Goal: Complete application form: Complete application form

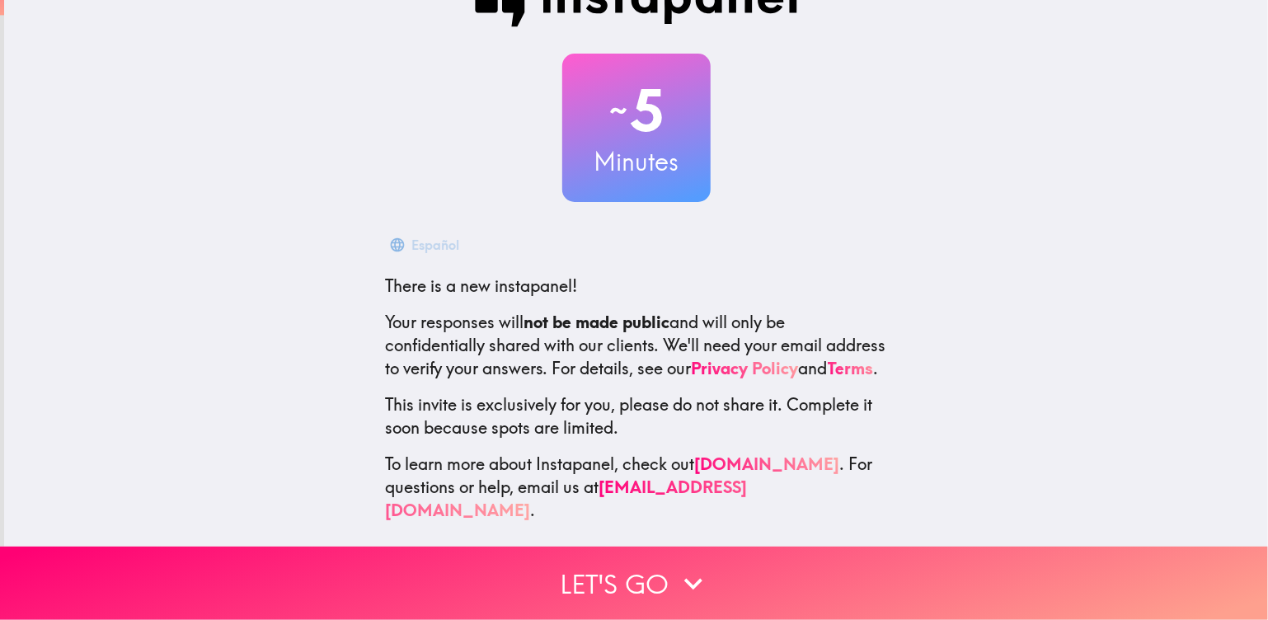
scroll to position [66, 0]
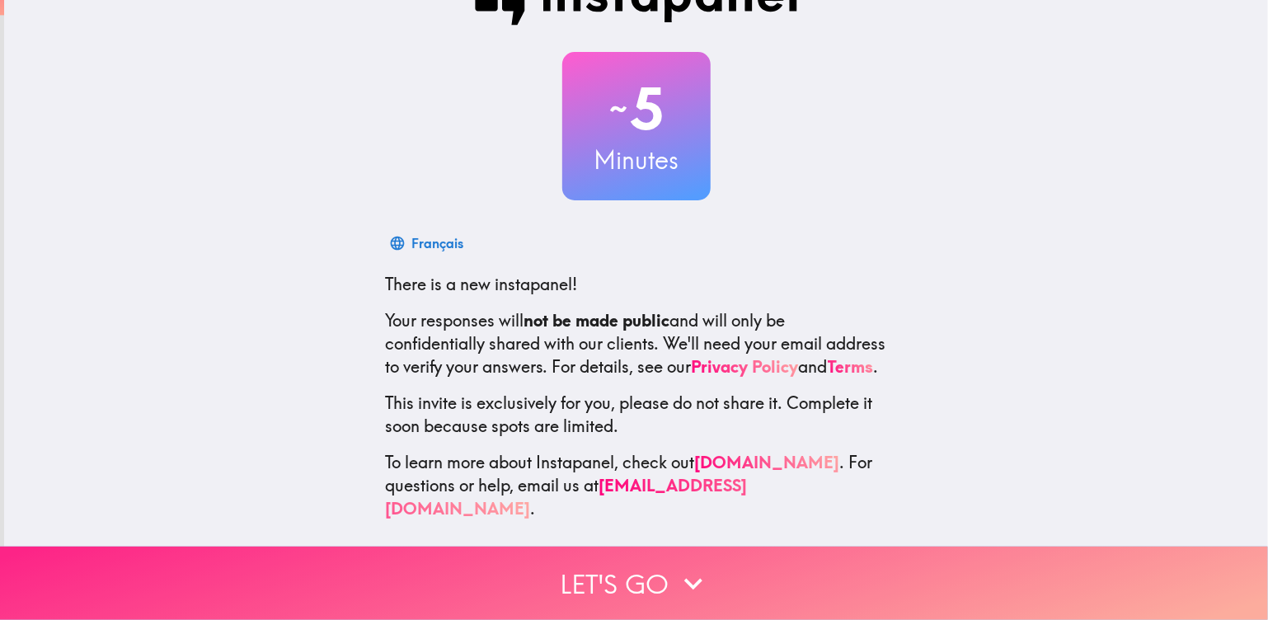
click at [613, 573] on button "Let's go" at bounding box center [634, 583] width 1268 height 73
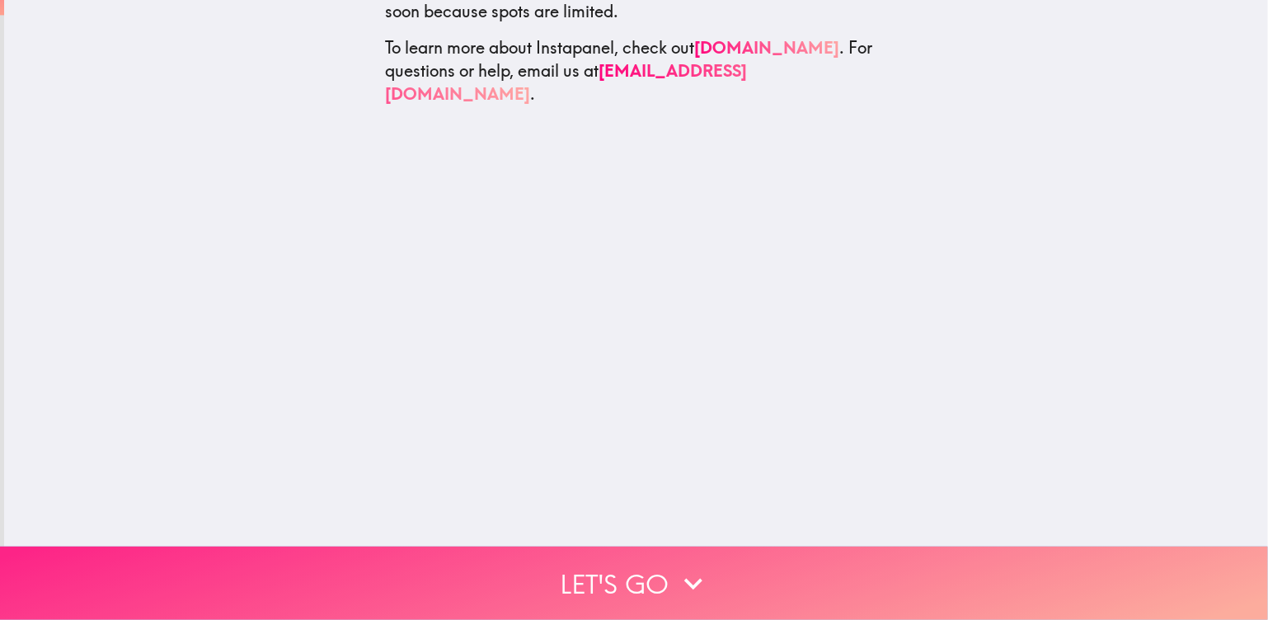
scroll to position [0, 0]
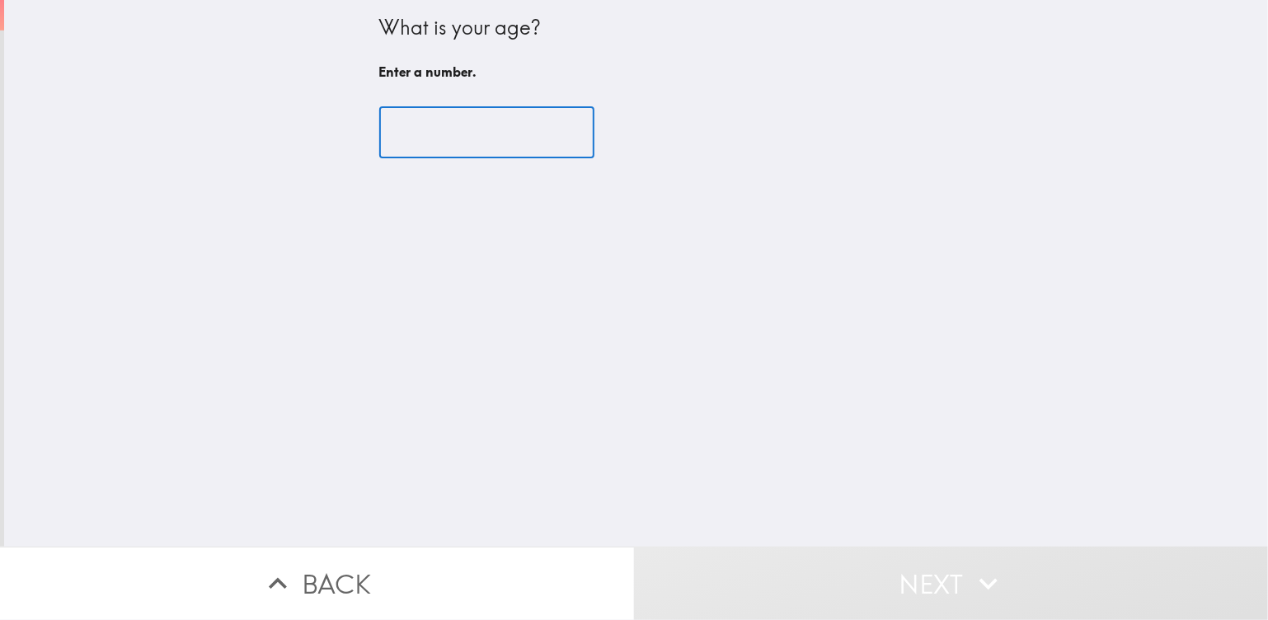
click at [446, 128] on input "number" at bounding box center [486, 132] width 215 height 51
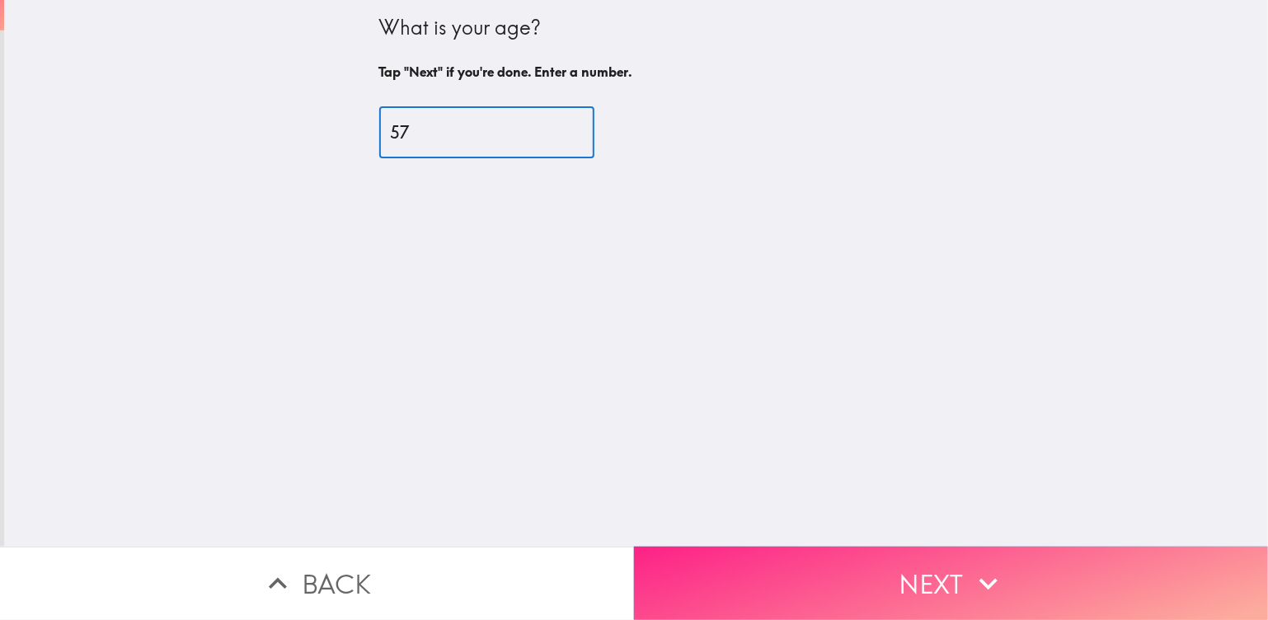
type input "57"
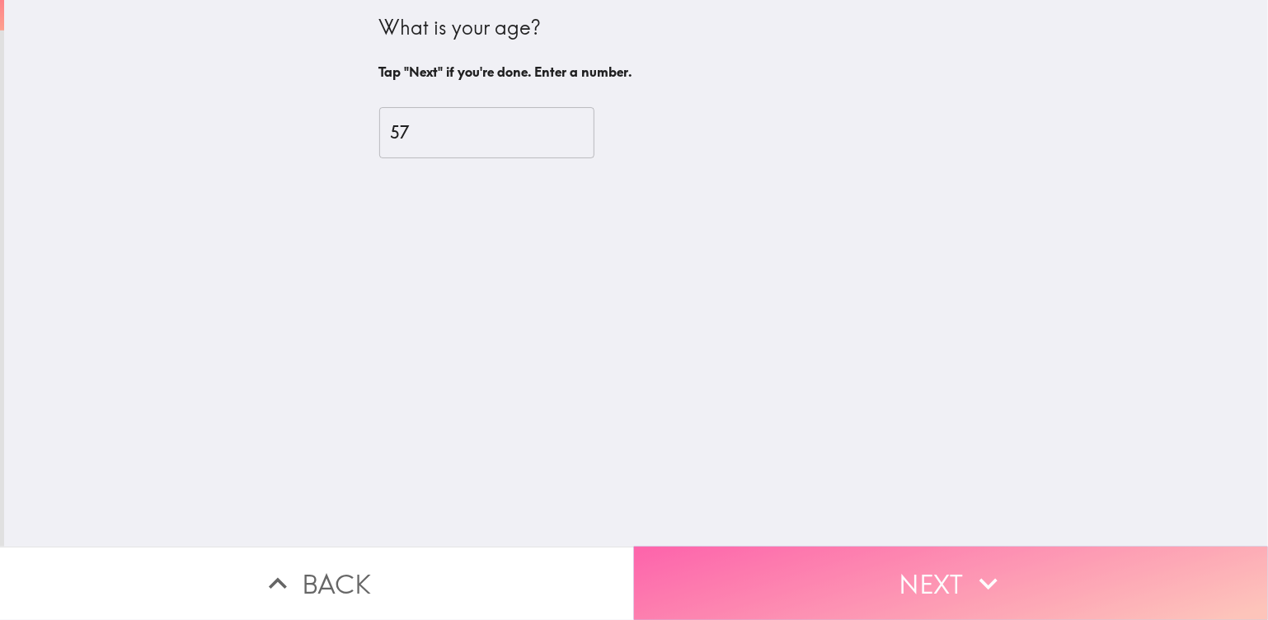
click at [907, 564] on button "Next" at bounding box center [951, 583] width 634 height 73
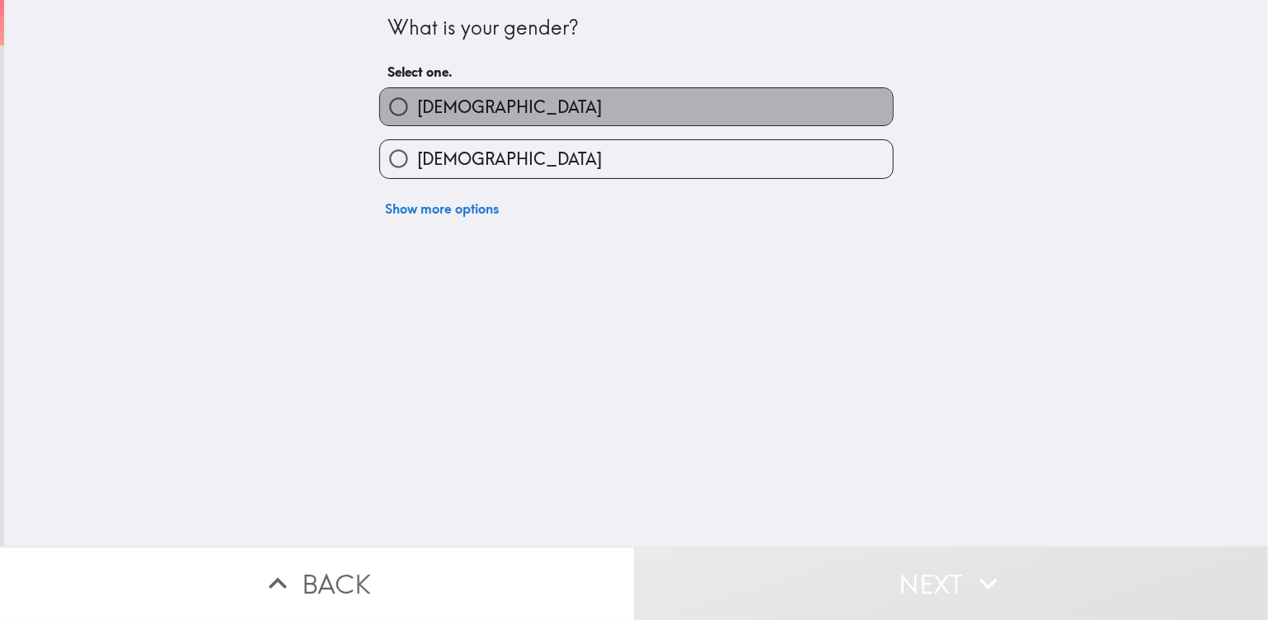
click at [564, 106] on label "[DEMOGRAPHIC_DATA]" at bounding box center [636, 106] width 513 height 37
click at [417, 106] on input "[DEMOGRAPHIC_DATA]" at bounding box center [398, 106] width 37 height 37
radio input "true"
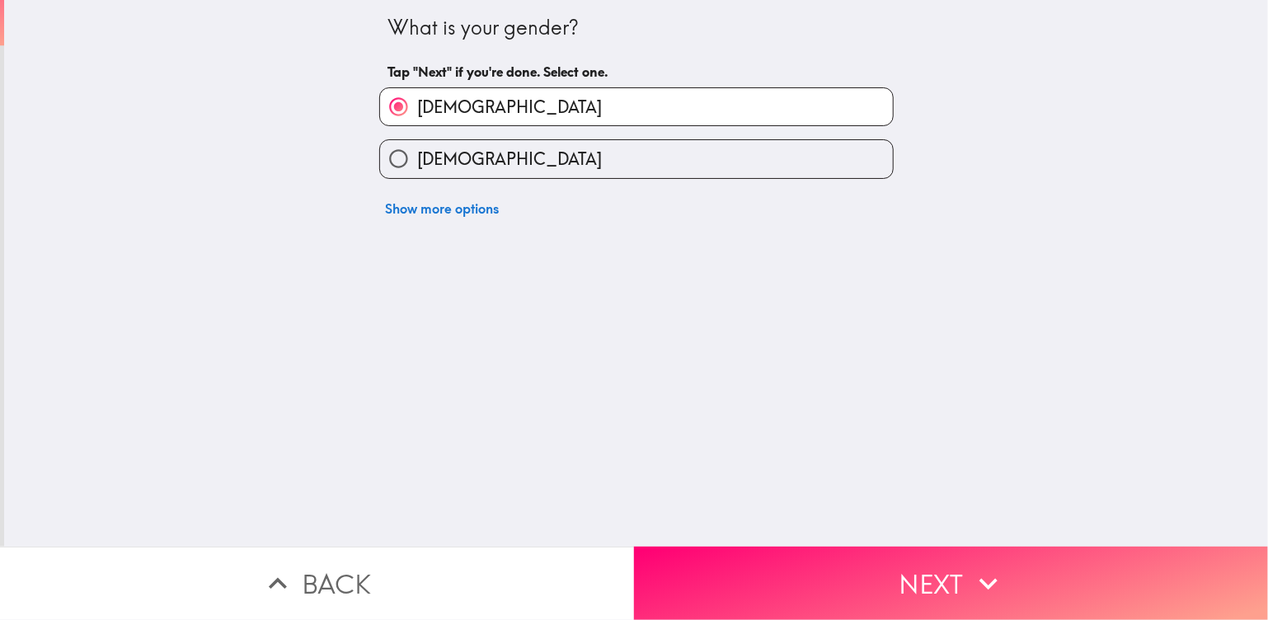
click at [867, 590] on button "Next" at bounding box center [951, 583] width 634 height 73
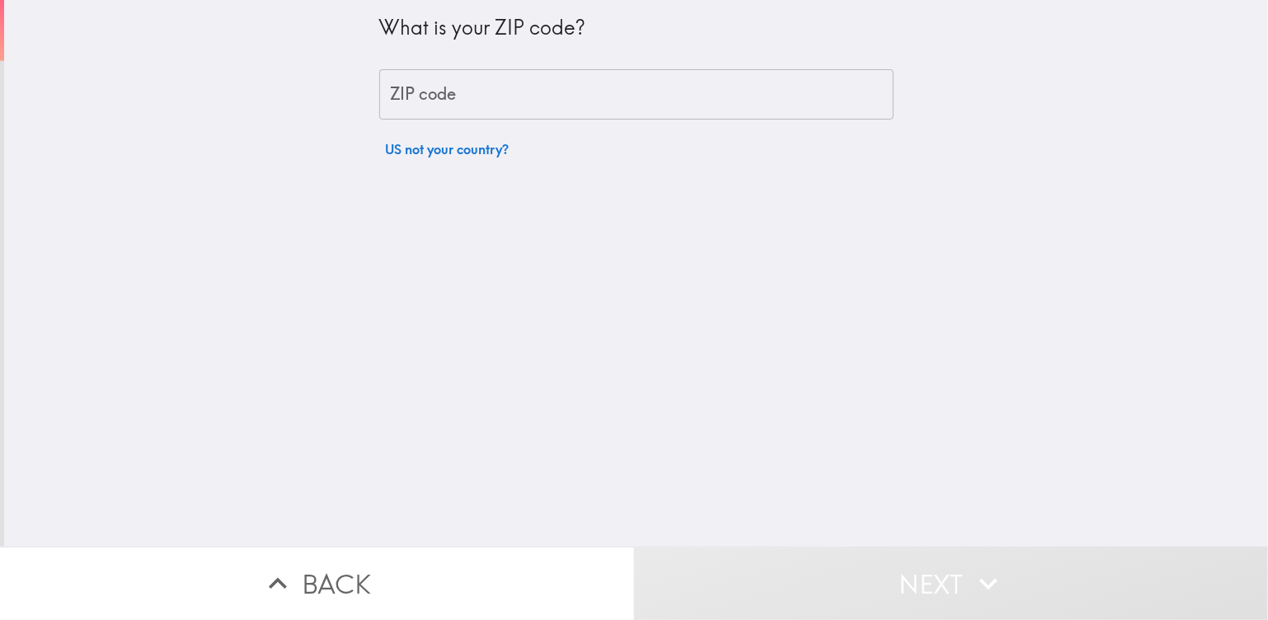
click at [506, 101] on input "ZIP code" at bounding box center [636, 94] width 515 height 51
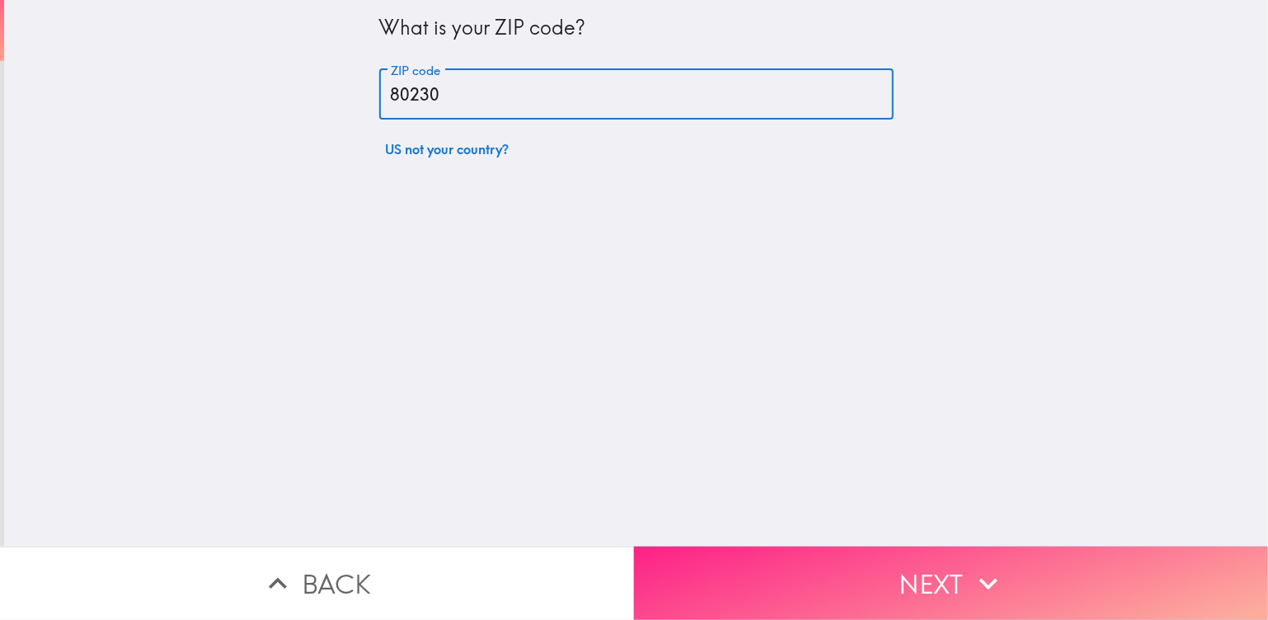
type input "80230"
click at [882, 576] on button "Next" at bounding box center [951, 583] width 634 height 73
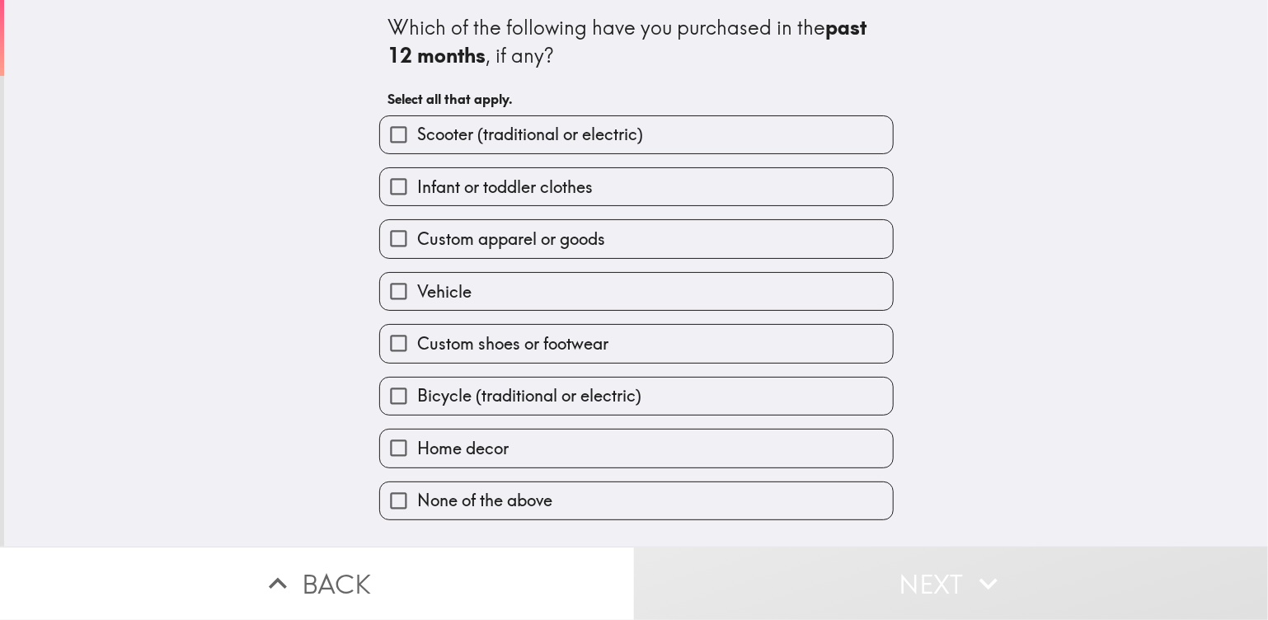
click at [384, 491] on input "None of the above" at bounding box center [398, 500] width 37 height 37
checkbox input "true"
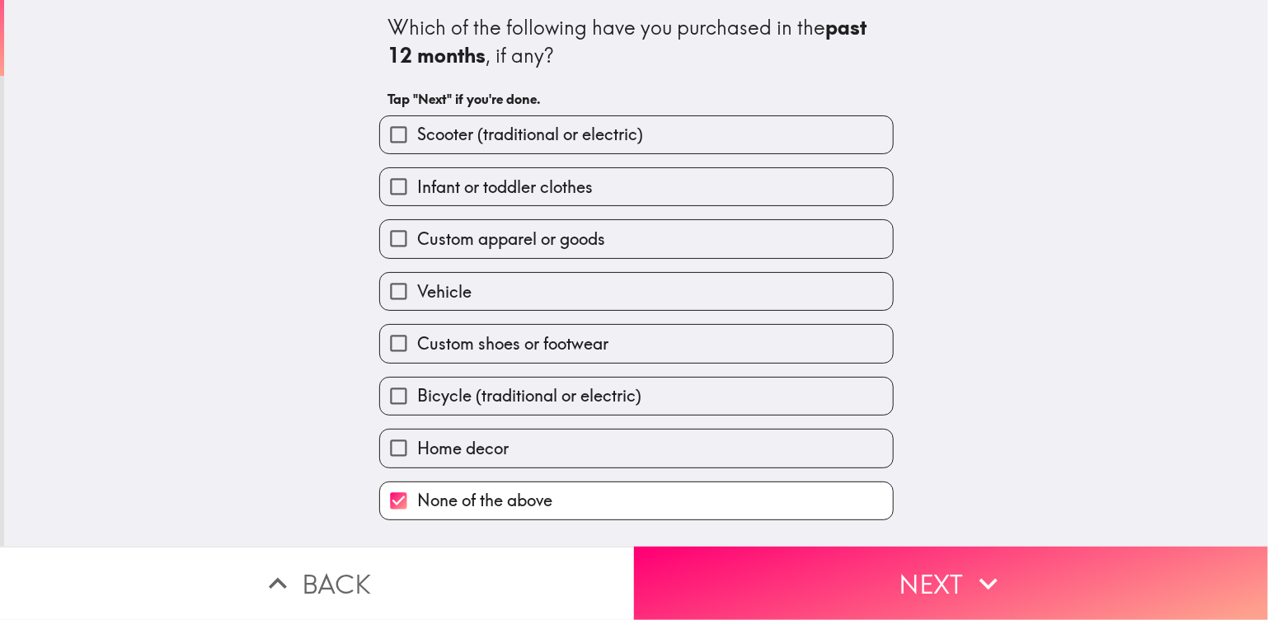
click at [912, 580] on button "Next" at bounding box center [951, 583] width 634 height 73
